Goal: Book appointment/travel/reservation

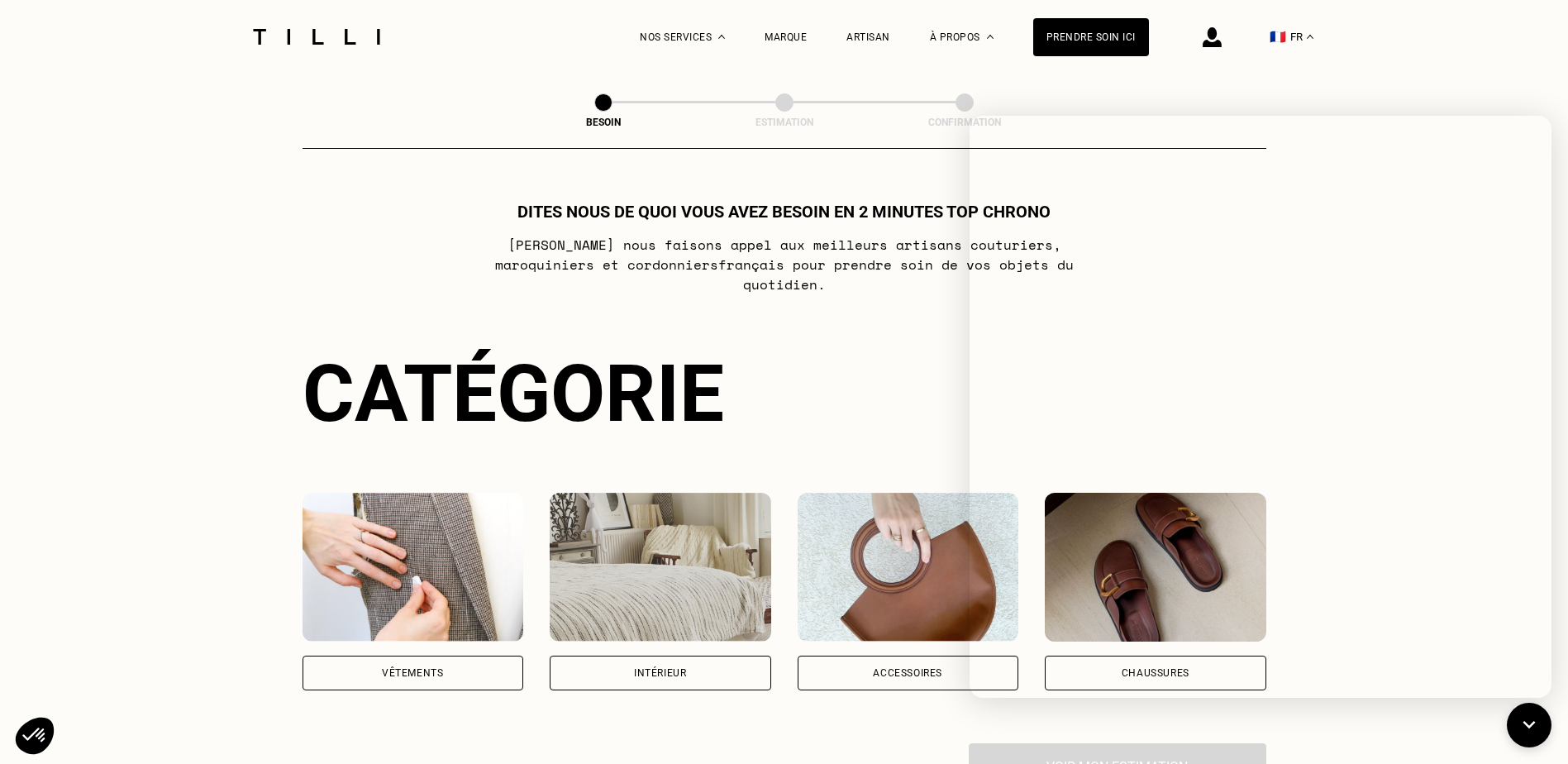
click at [445, 664] on div "Vêtements" at bounding box center [413, 672] width 222 height 35
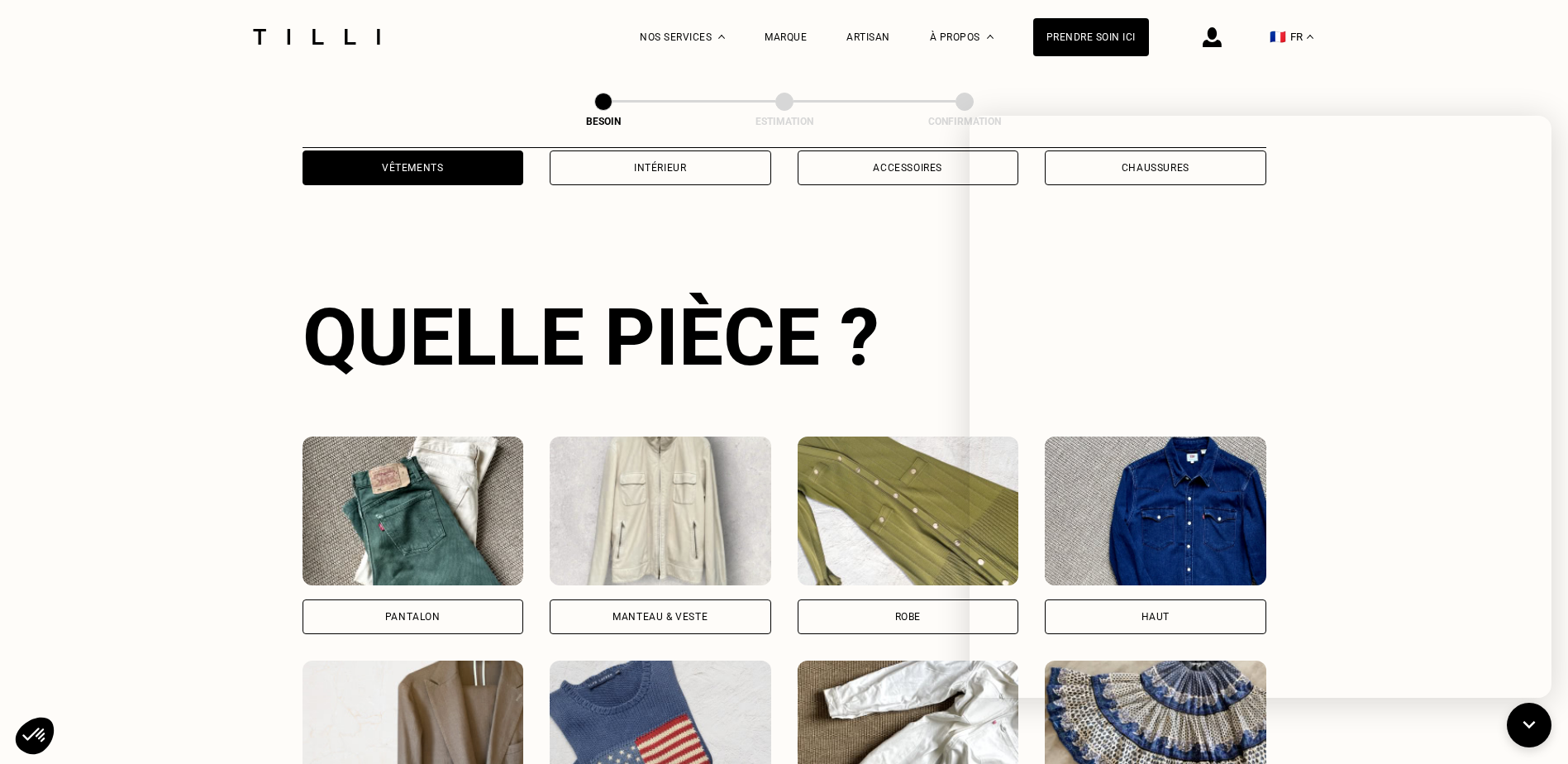
scroll to position [541, 0]
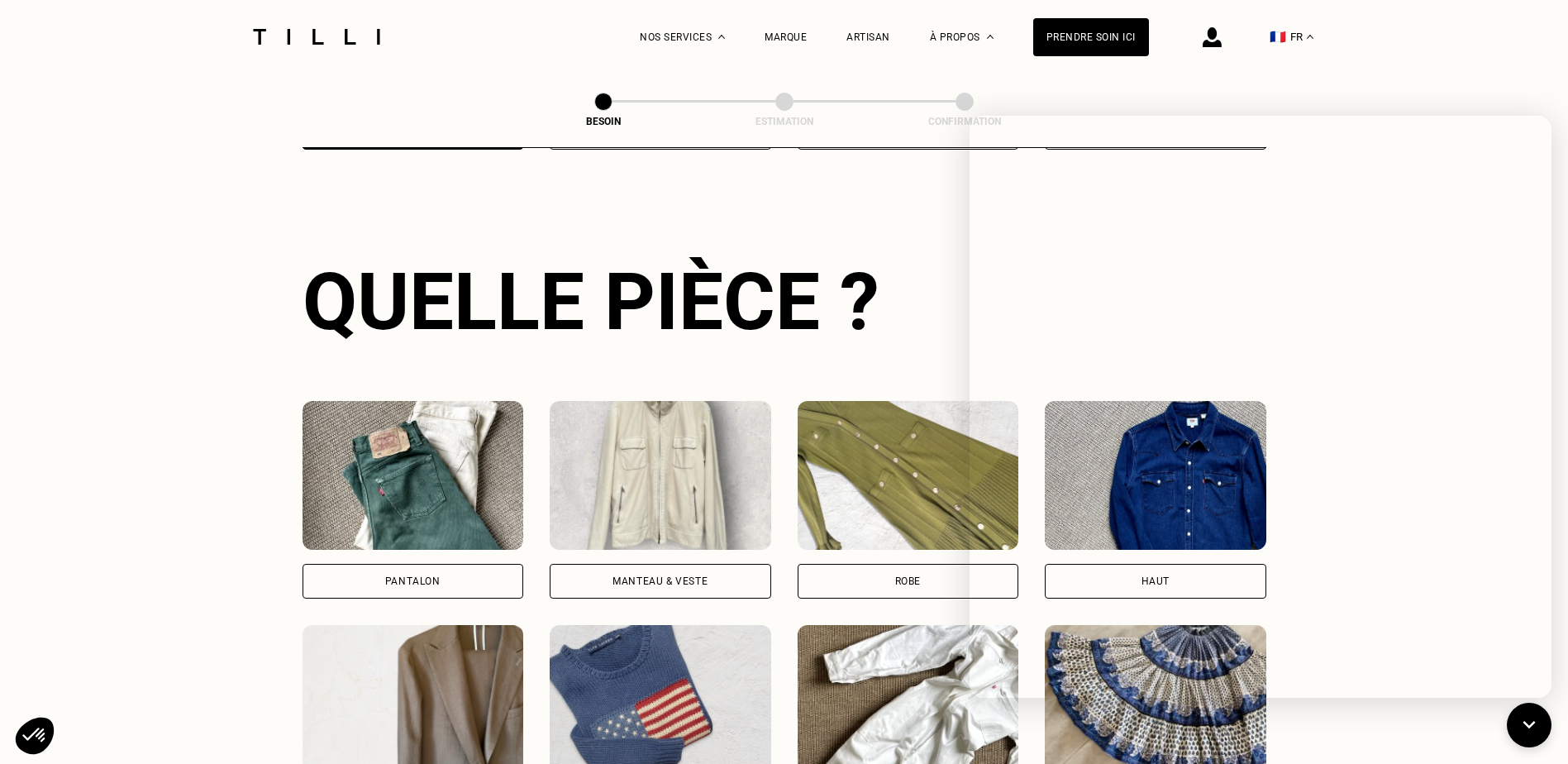
click at [643, 577] on div "Manteau & Veste" at bounding box center [660, 582] width 95 height 10
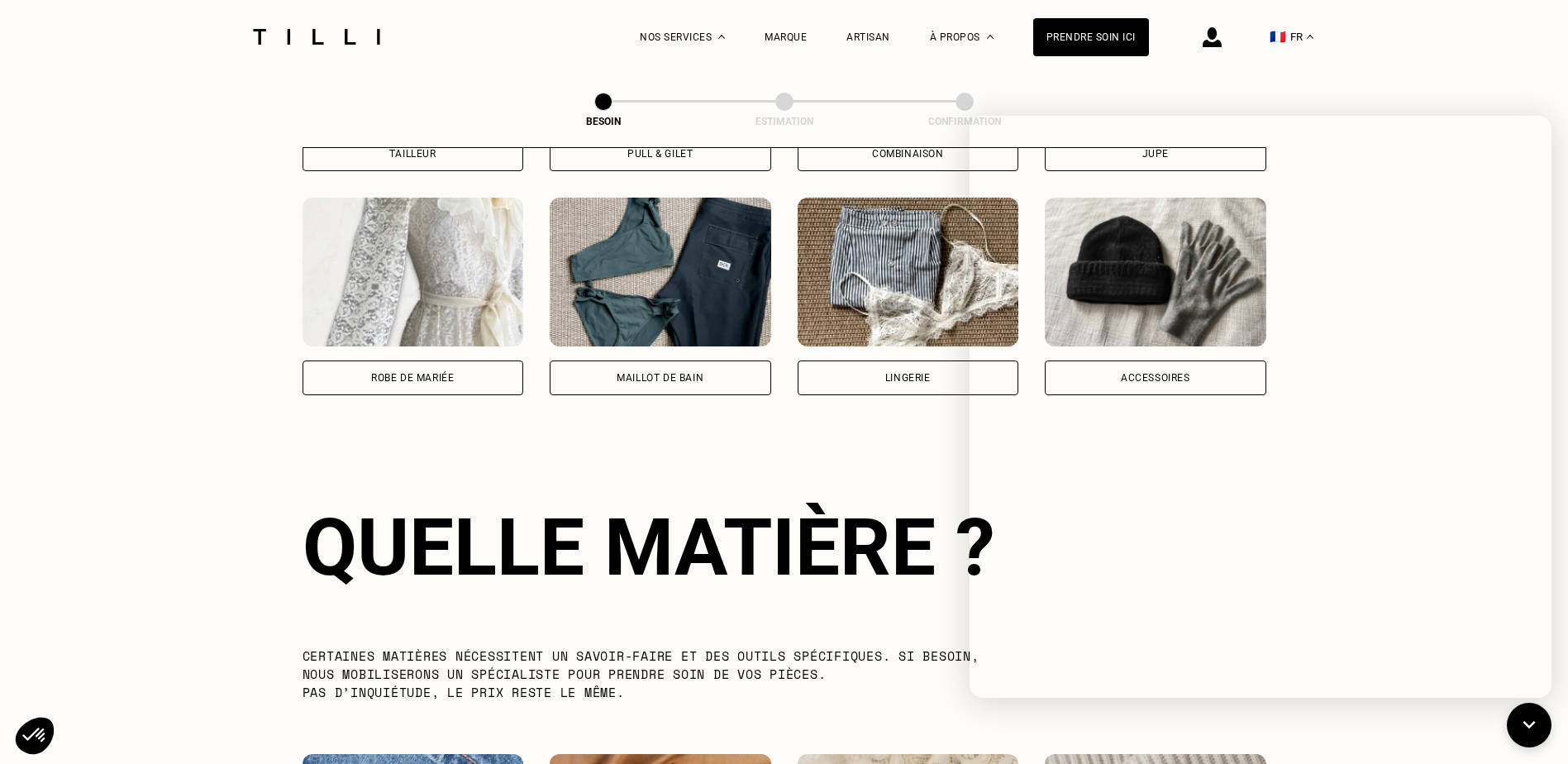
scroll to position [1440, 0]
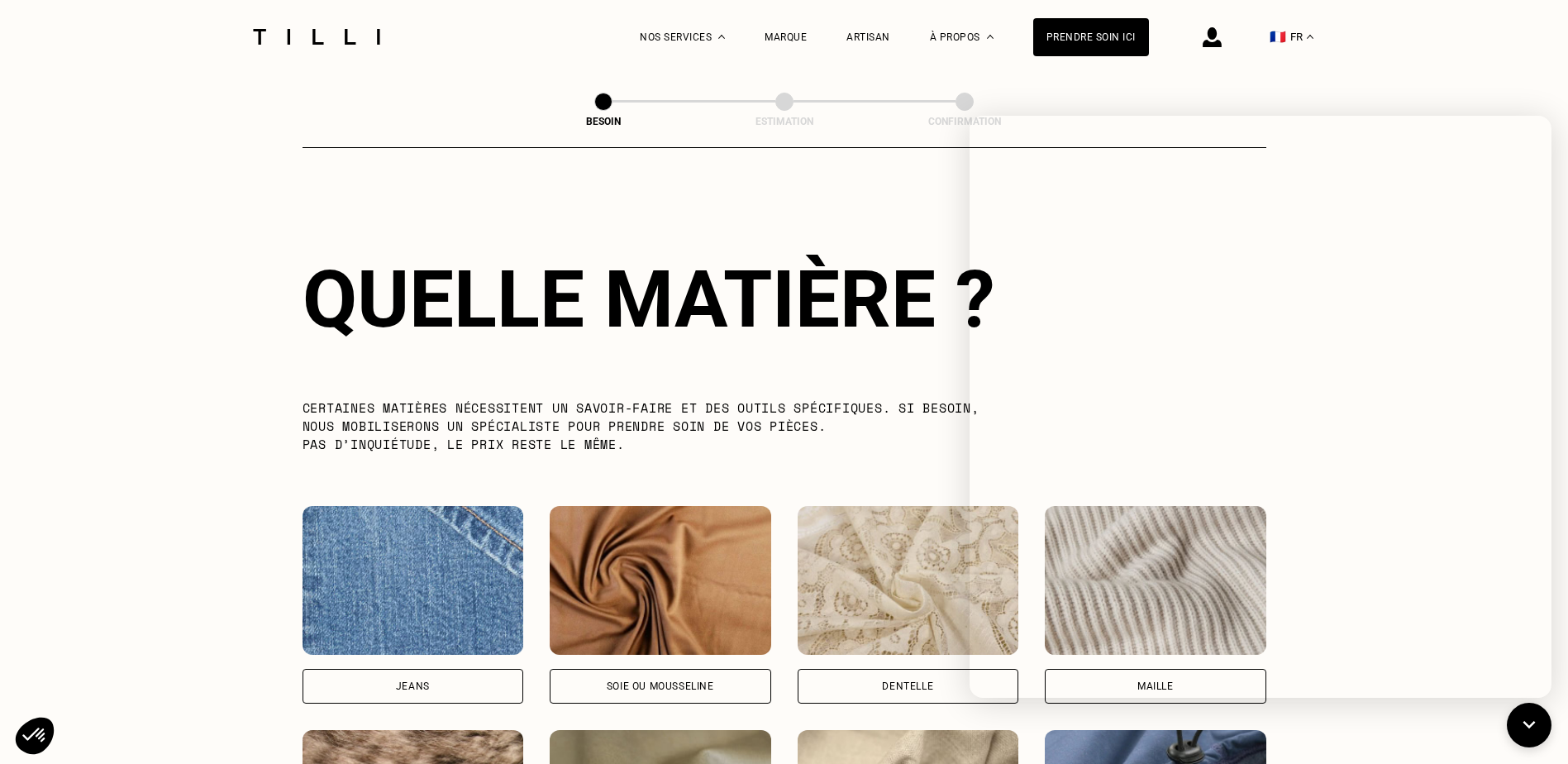
click at [684, 679] on div "Soie ou mousseline" at bounding box center [660, 686] width 222 height 35
select select "FR"
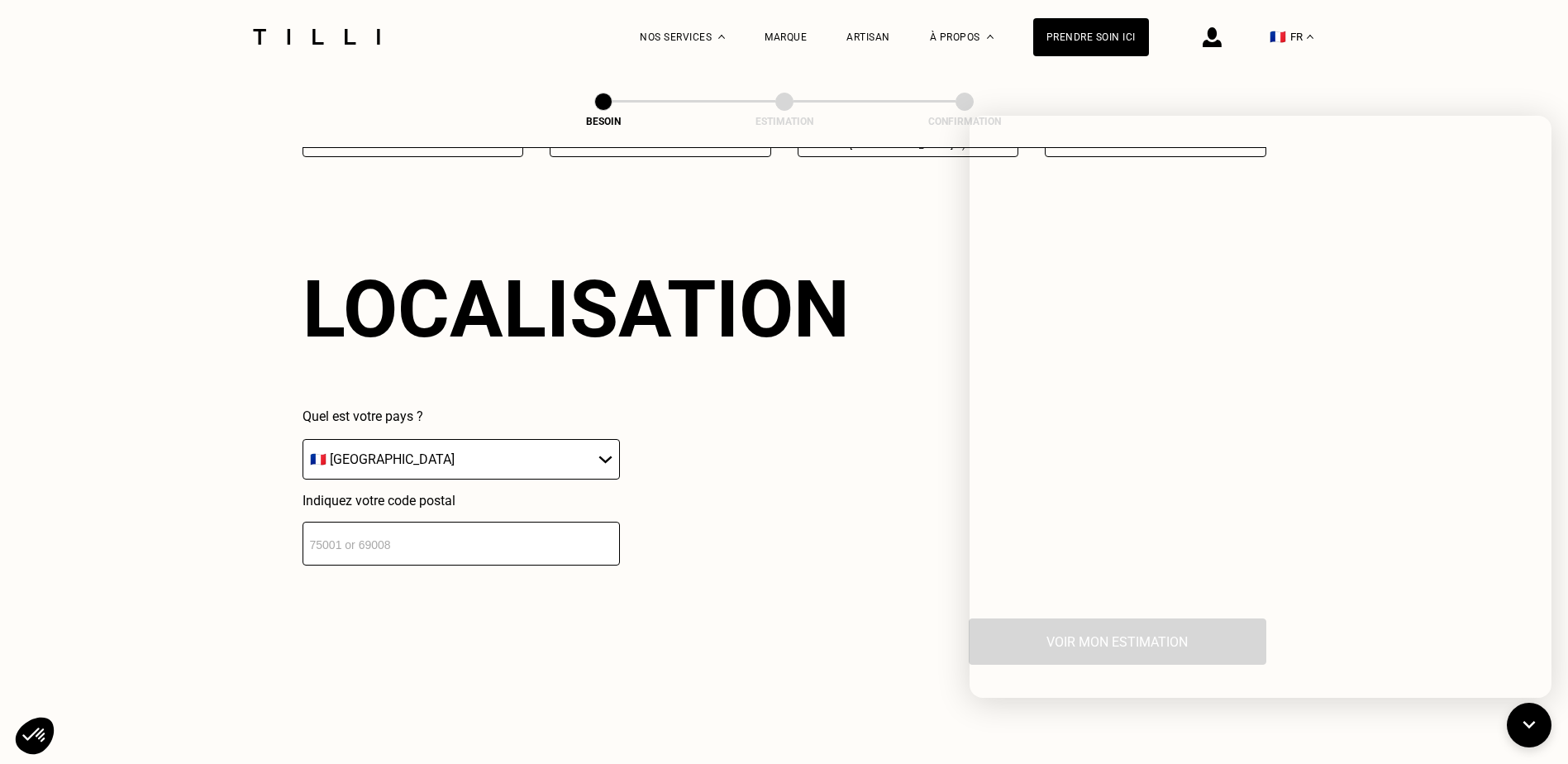
scroll to position [2224, 0]
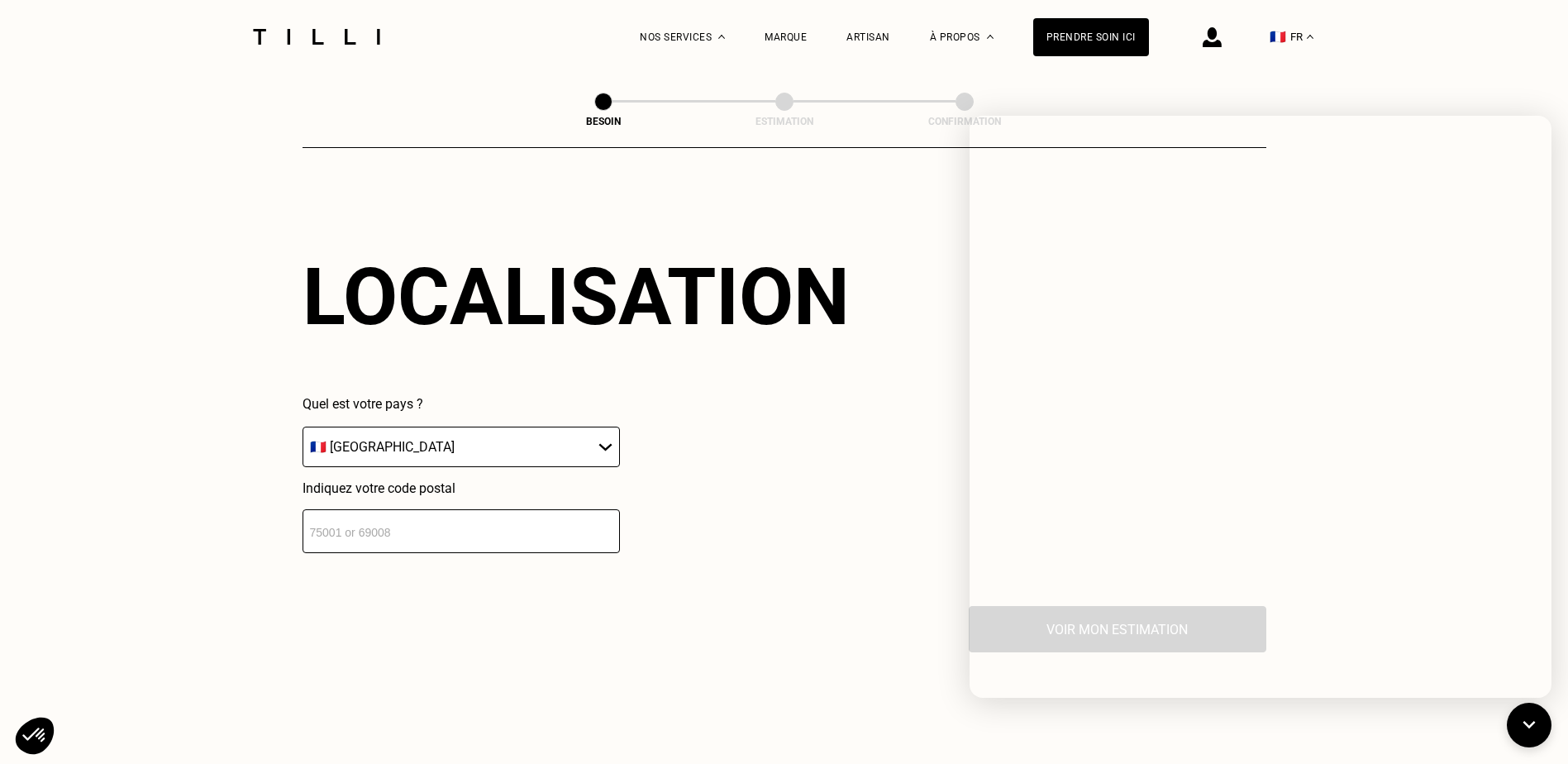
click at [562, 449] on select "🇩🇪 [GEOGRAPHIC_DATA] 🇦🇹 [GEOGRAPHIC_DATA] 🇧🇪 [GEOGRAPHIC_DATA] 🇧🇬 Bulgarie 🇨🇾 C…" at bounding box center [460, 447] width 317 height 41
click at [505, 544] on div "Localisation Quel est votre pays ? 🇩🇪 [GEOGRAPHIC_DATA] 🇦🇹 [GEOGRAPHIC_DATA] 🇧🇪…" at bounding box center [784, 402] width 963 height 409
click at [512, 531] on input "number" at bounding box center [460, 531] width 317 height 44
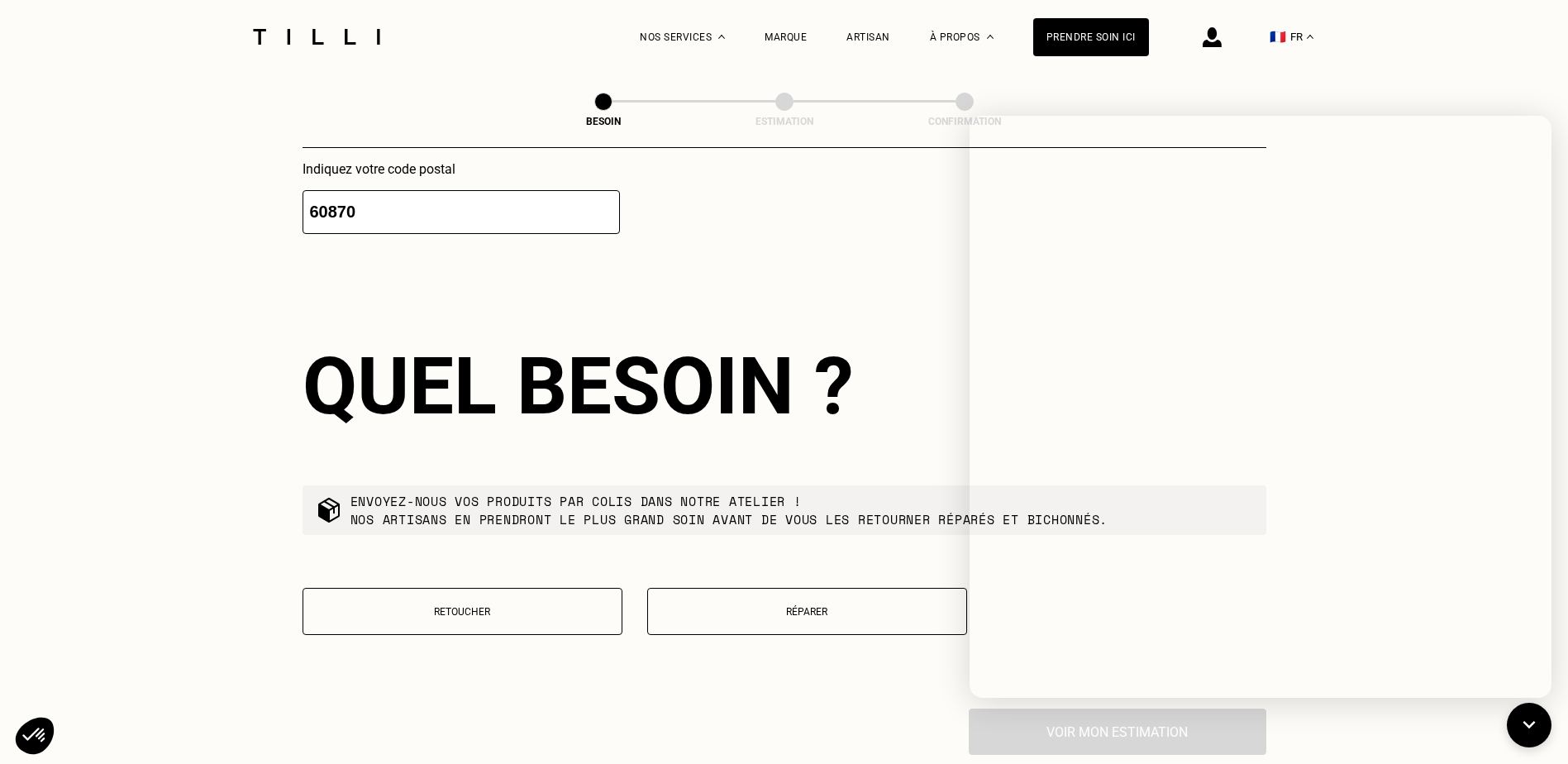
scroll to position [2635, 0]
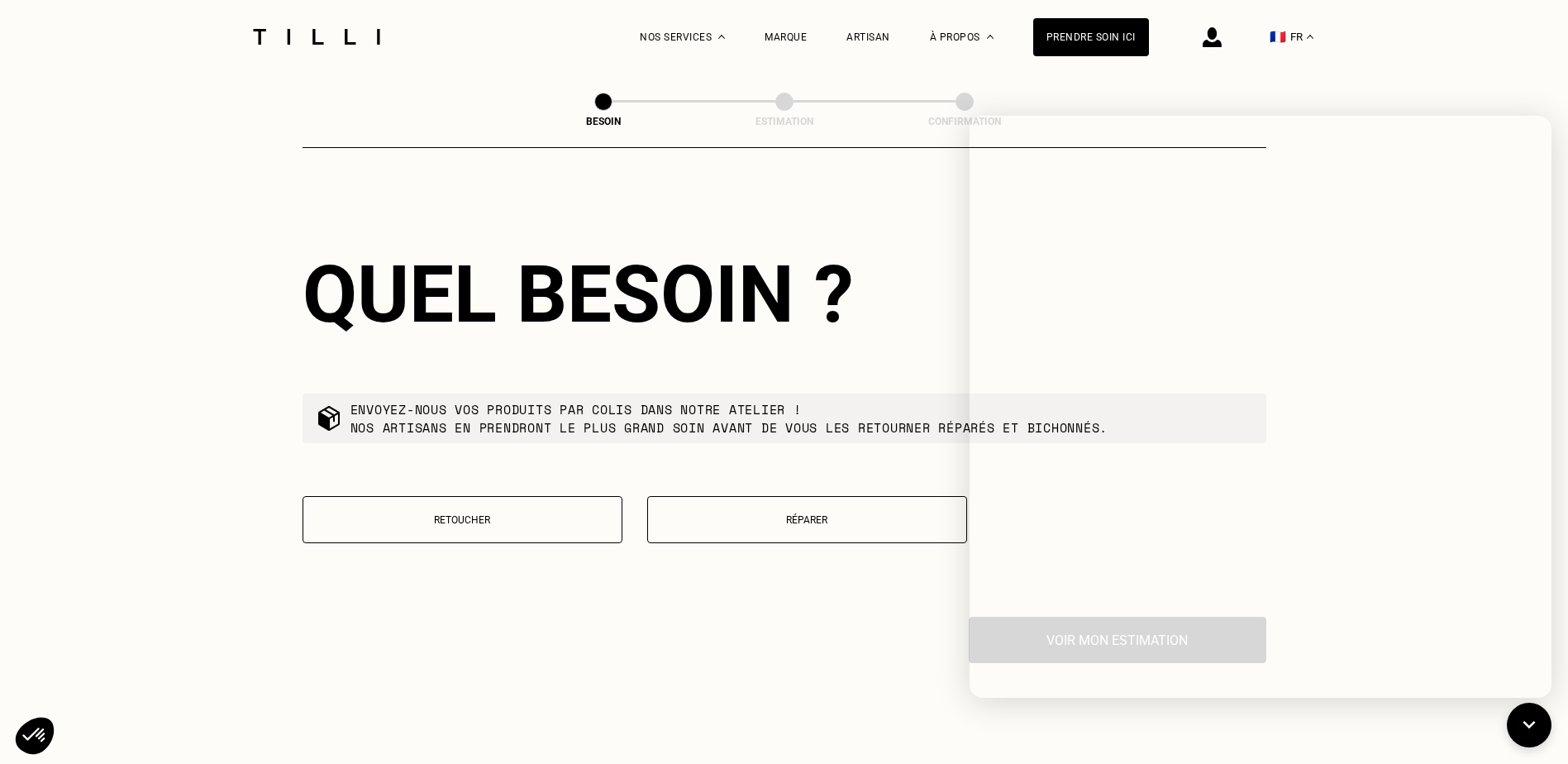
type input "60870"
click at [551, 514] on p "Retoucher" at bounding box center [461, 520] width 301 height 12
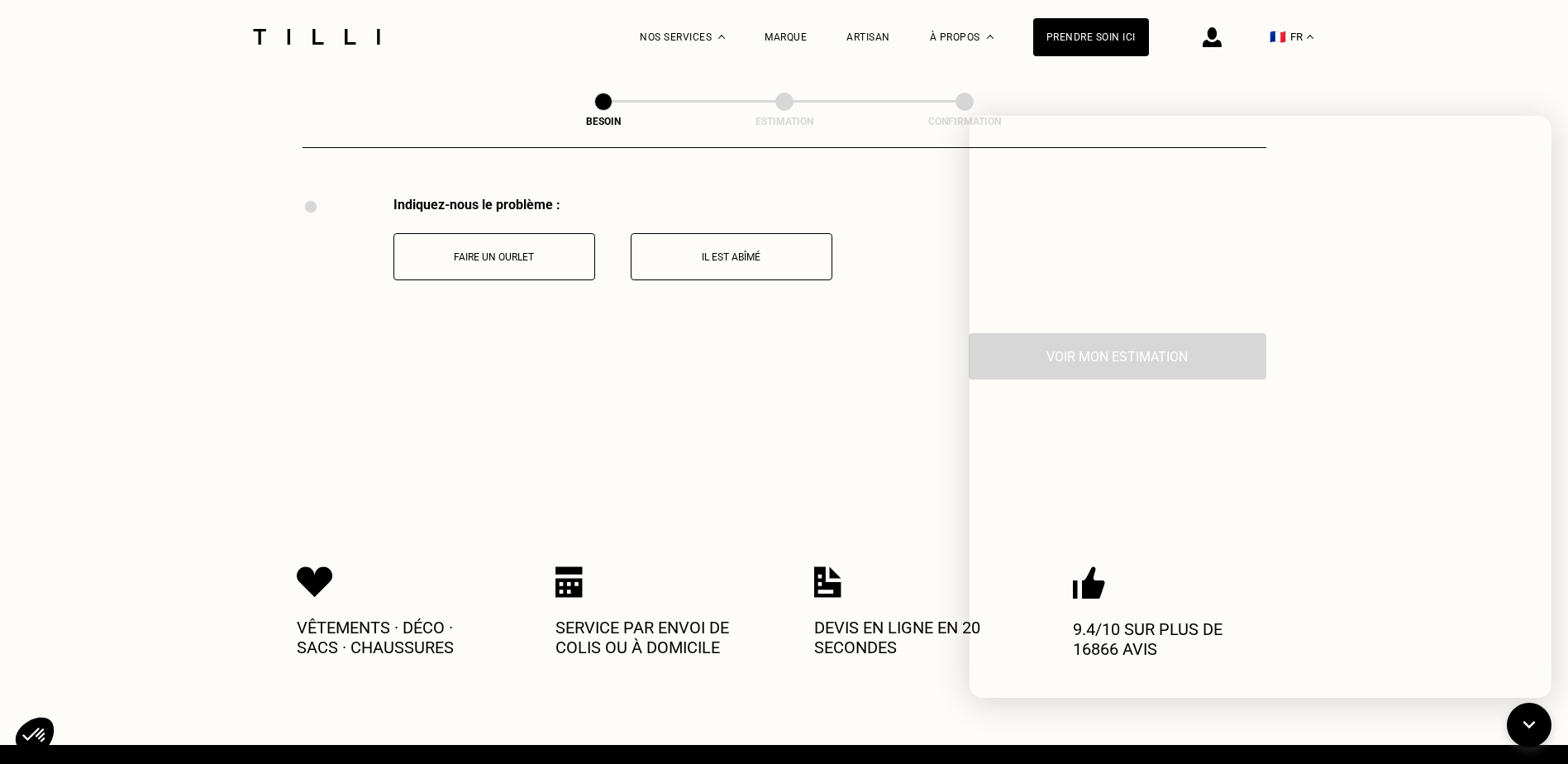
scroll to position [3059, 0]
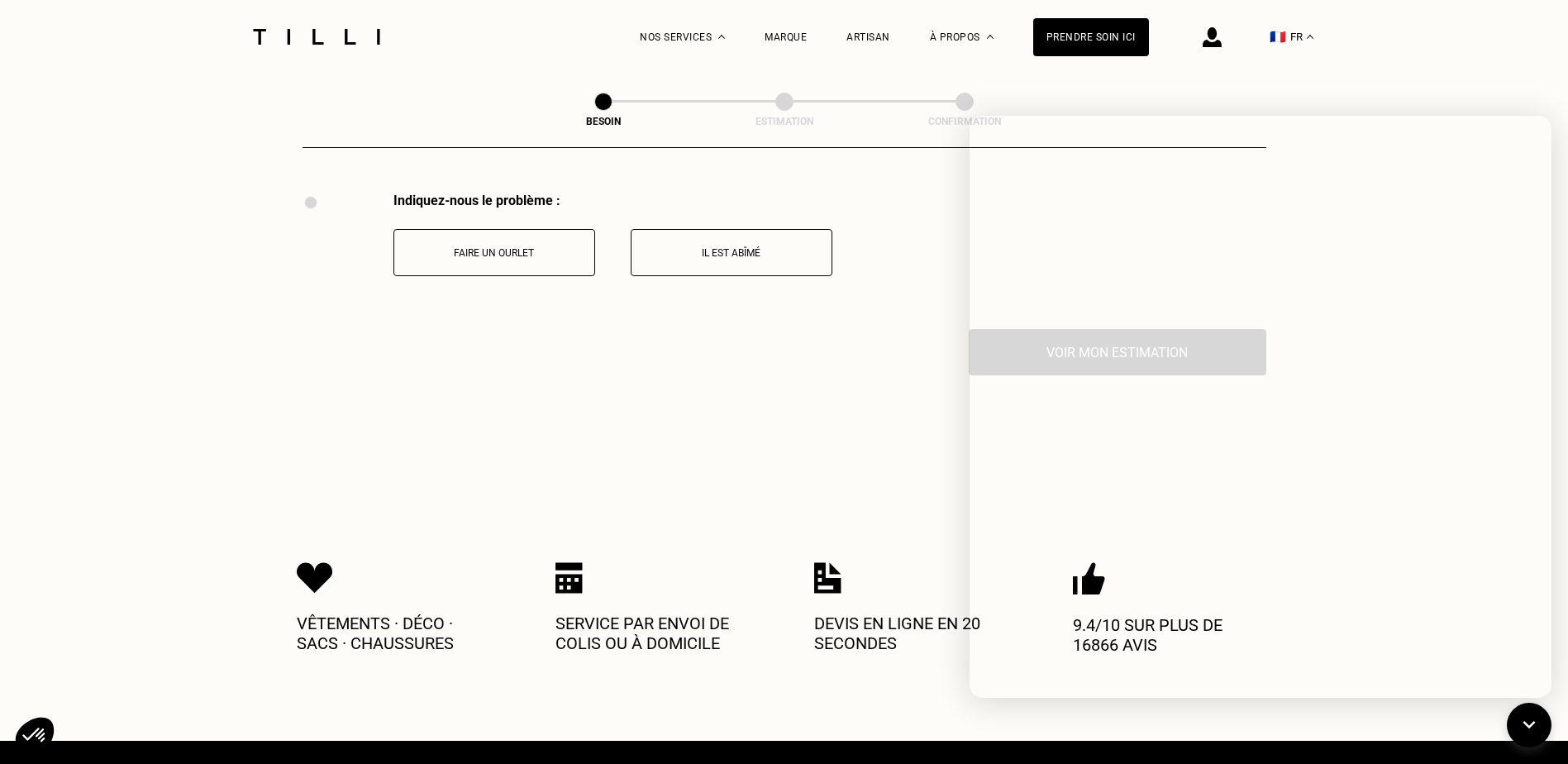
click at [708, 248] on p "Il est abîmé" at bounding box center [732, 254] width 184 height 12
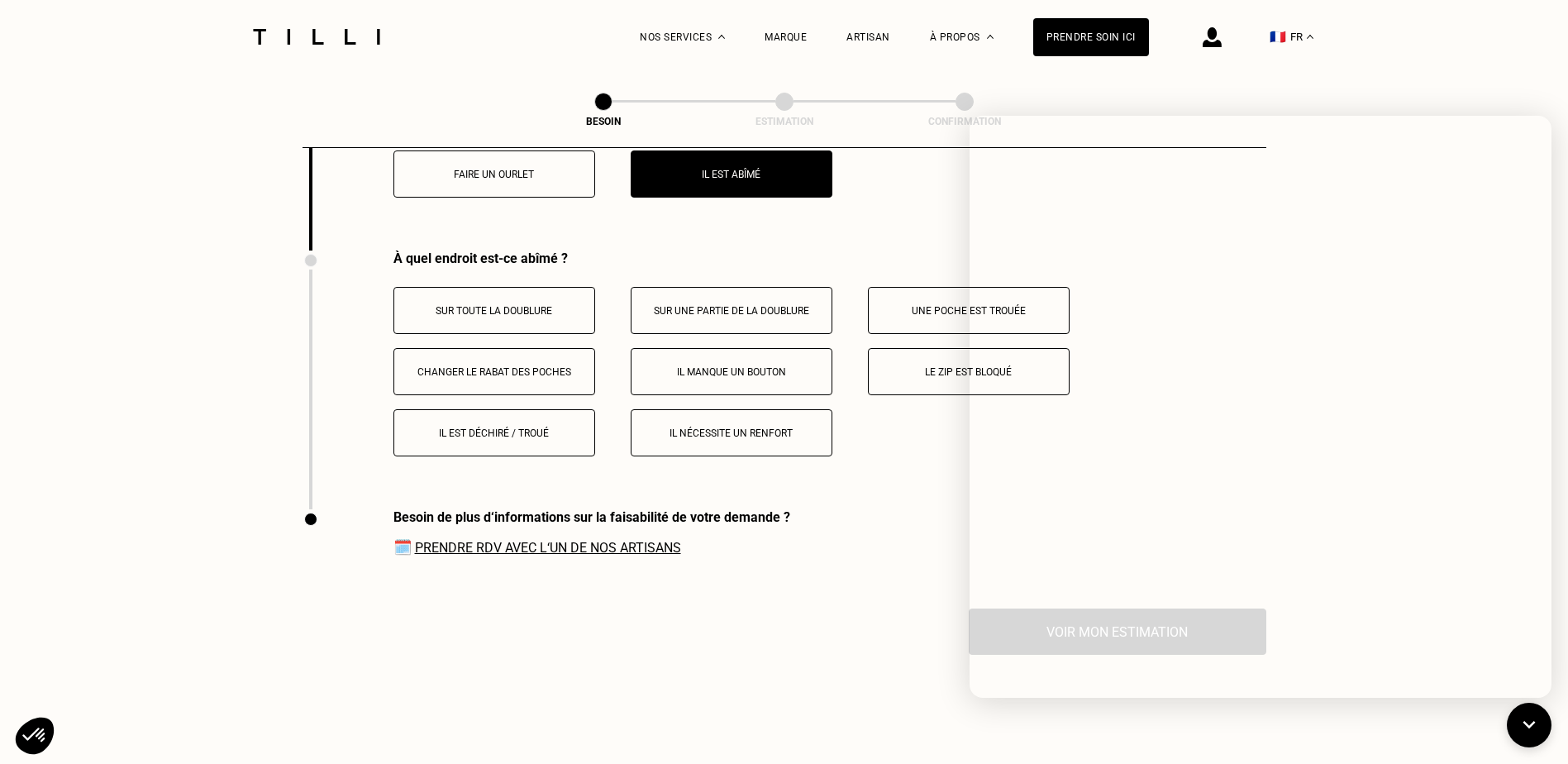
scroll to position [3196, 0]
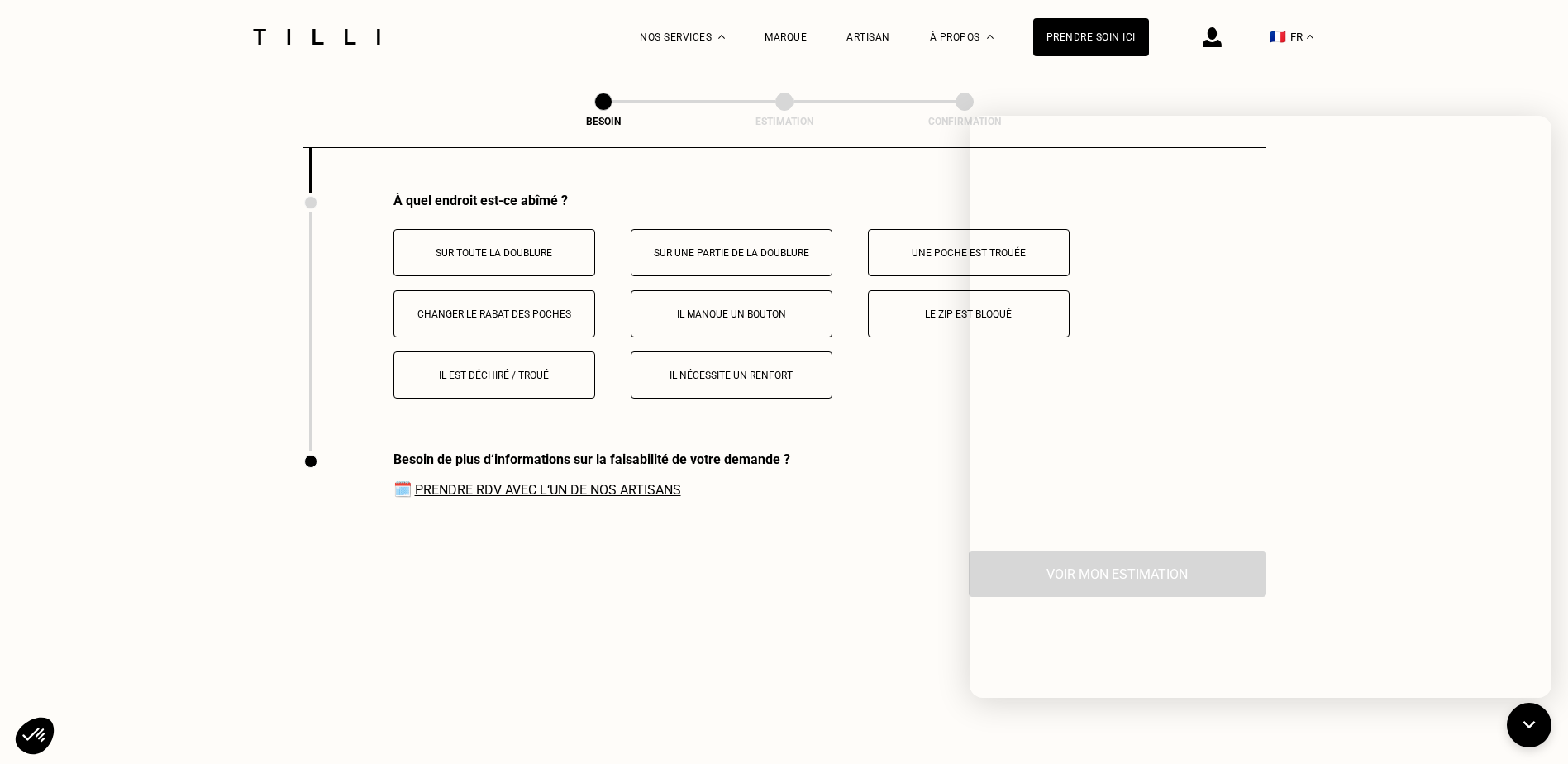
click at [740, 249] on p "Sur une partie de la doublure" at bounding box center [732, 254] width 184 height 12
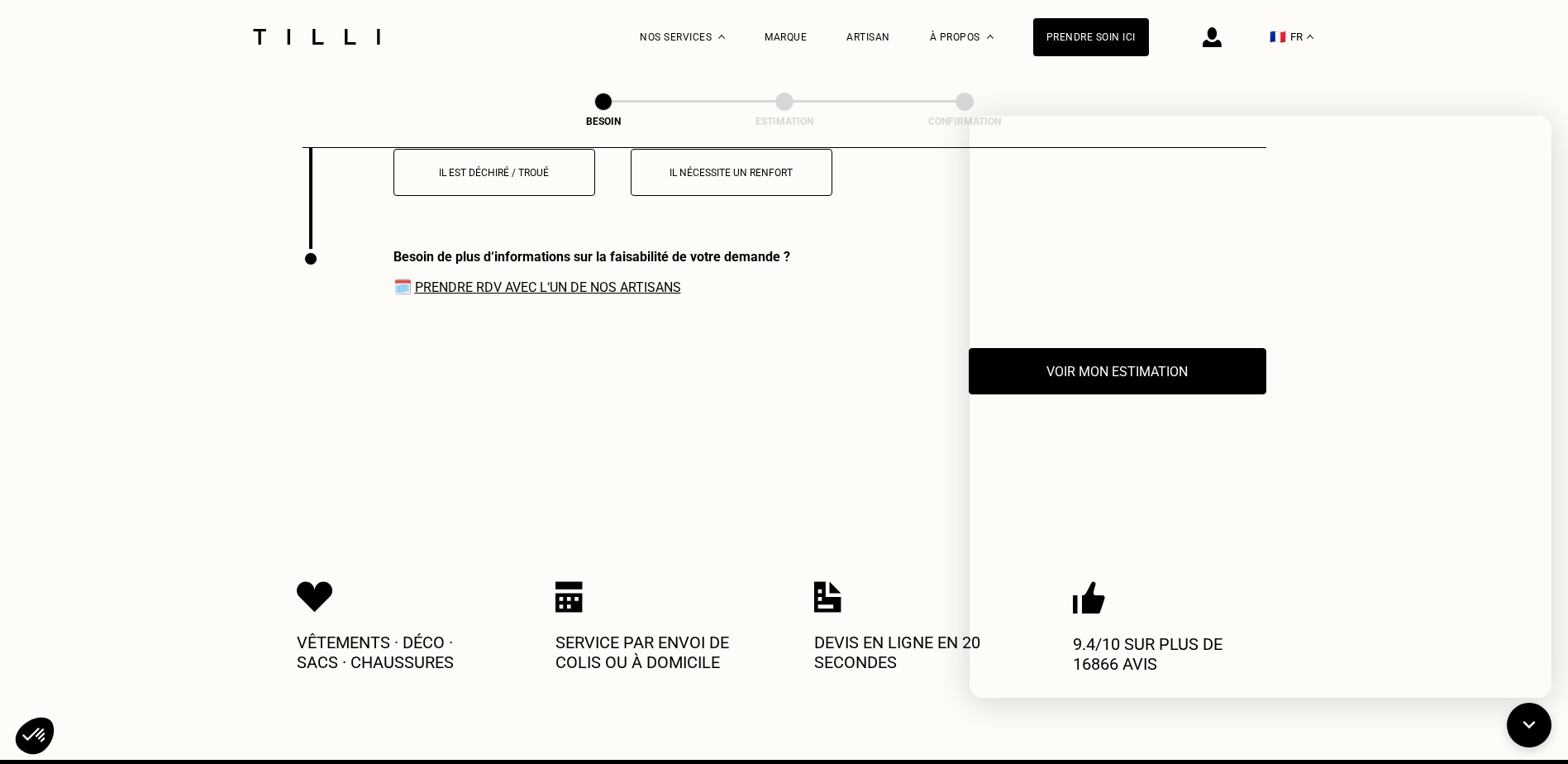
scroll to position [3455, 0]
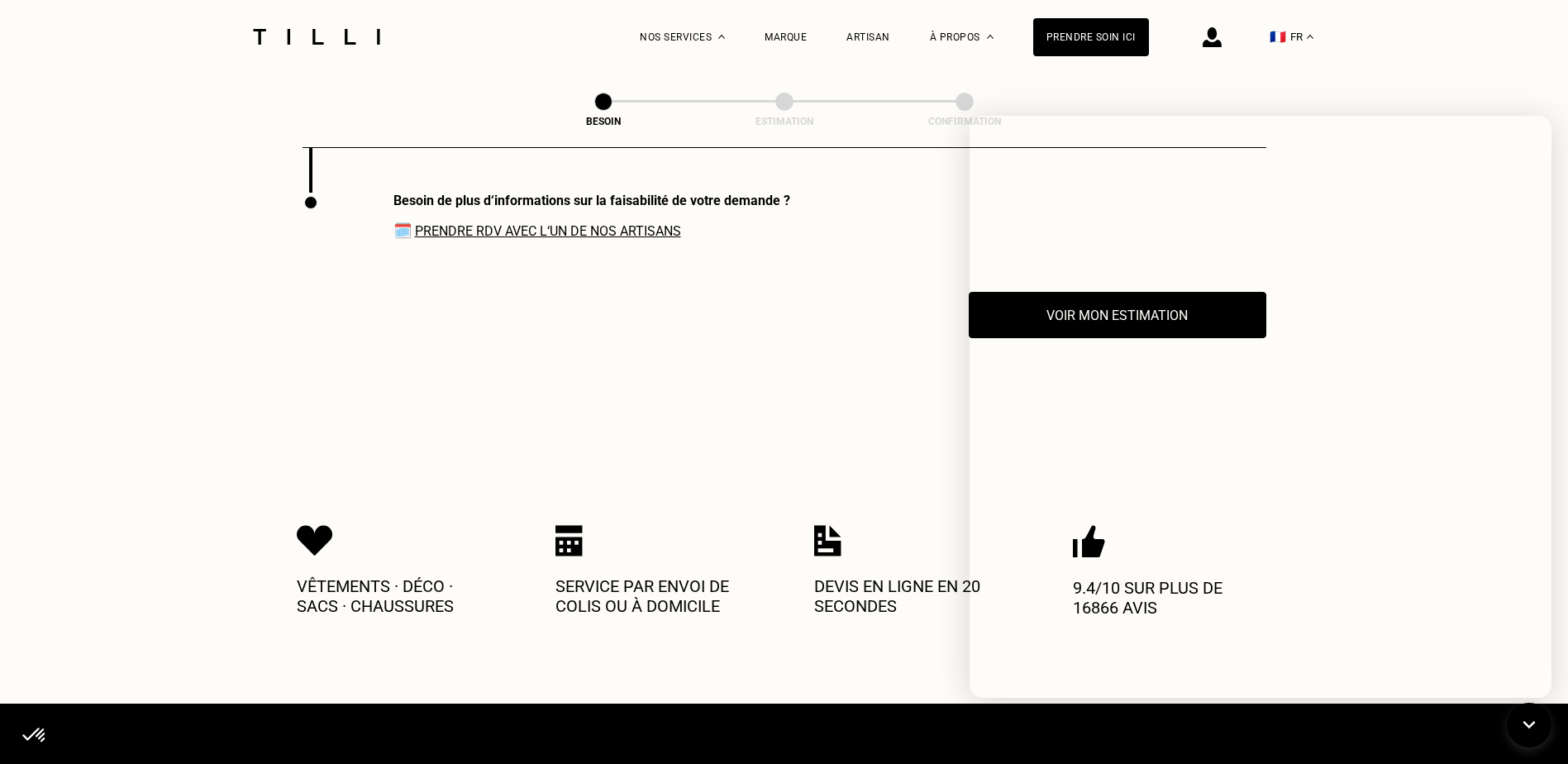
click at [651, 223] on link "Prendre RDV avec l‘un de nos artisans" at bounding box center [548, 231] width 266 height 16
